Goal: Find specific page/section: Find specific page/section

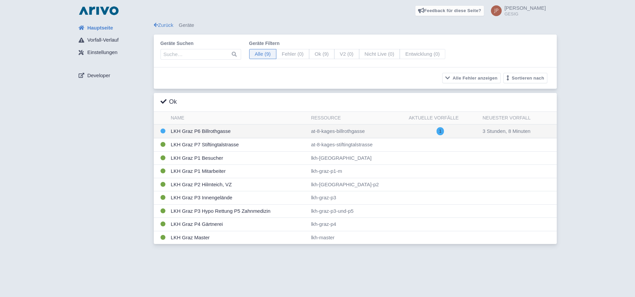
click at [215, 130] on td "LKH Graz P6 Billrothgasse" at bounding box center [238, 132] width 140 height 14
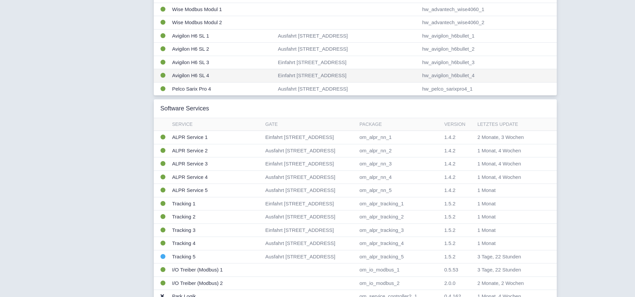
scroll to position [224, 0]
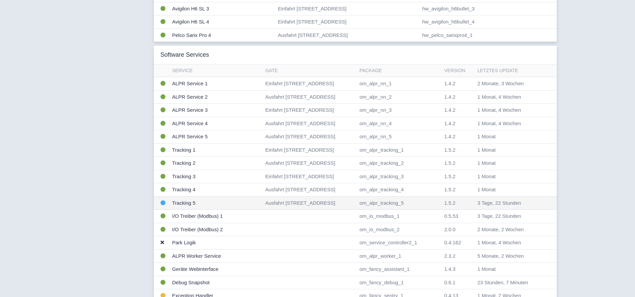
click at [207, 208] on td "Tracking 5" at bounding box center [216, 203] width 93 height 13
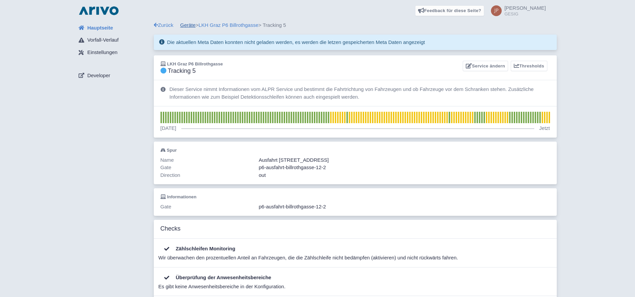
click at [188, 25] on link "Geräte" at bounding box center [187, 25] width 15 height 6
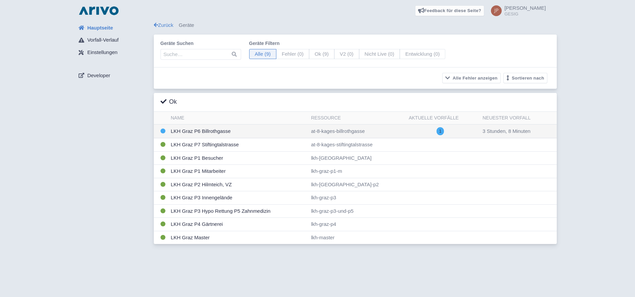
click at [193, 129] on td "LKH Graz P6 Billrothgasse" at bounding box center [238, 132] width 140 height 14
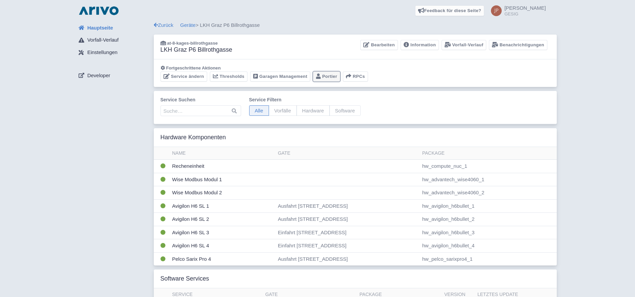
click at [333, 76] on link "Portier" at bounding box center [326, 77] width 27 height 10
